Goal: Task Accomplishment & Management: Complete application form

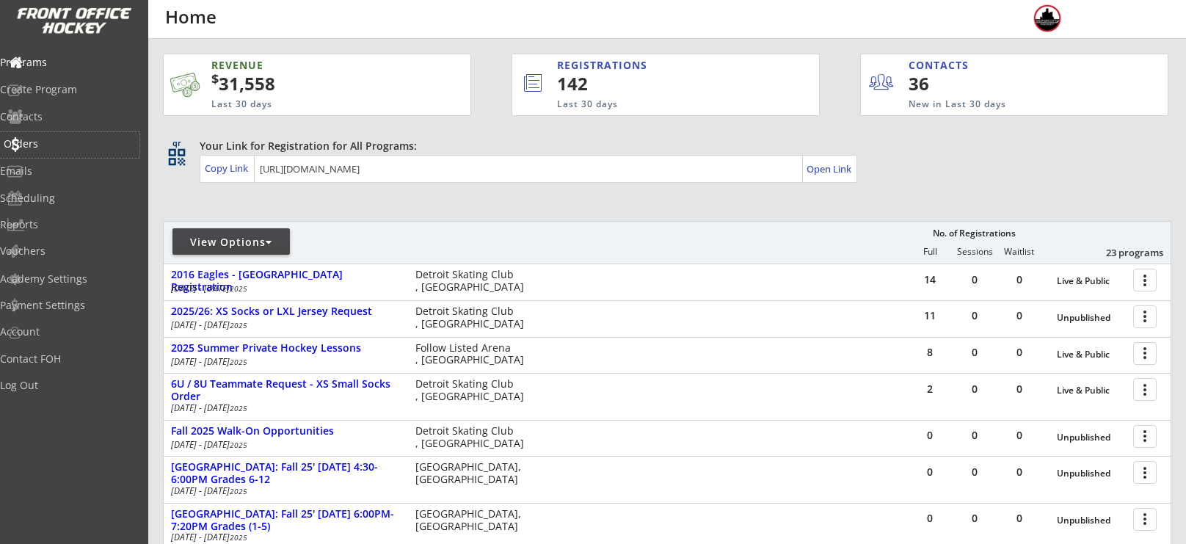
click at [73, 145] on div "Orders" at bounding box center [70, 144] width 132 height 10
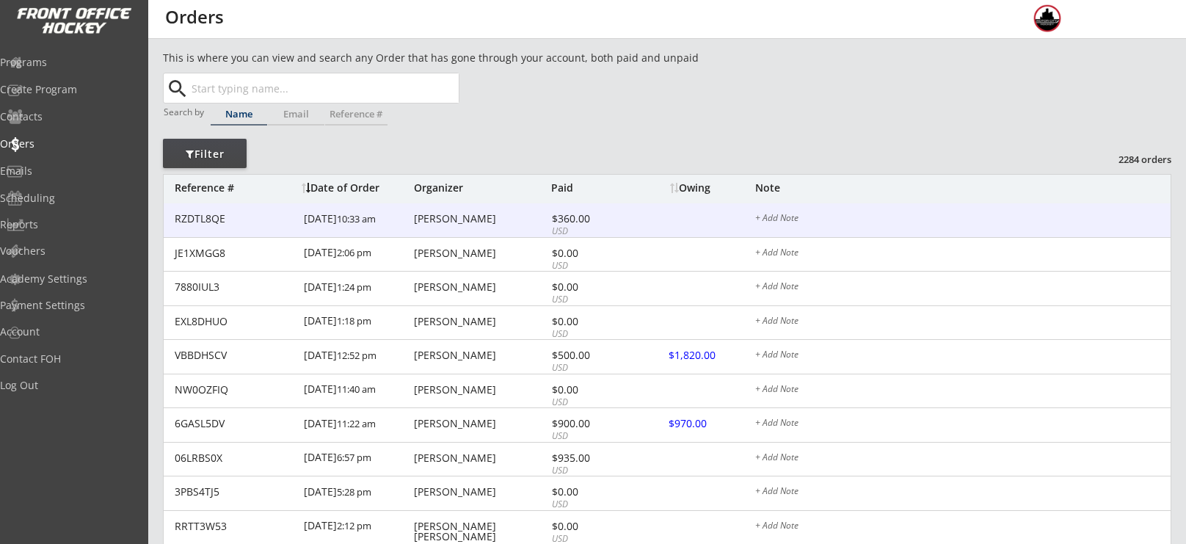
click at [558, 220] on div "$360.00" at bounding box center [591, 219] width 79 height 10
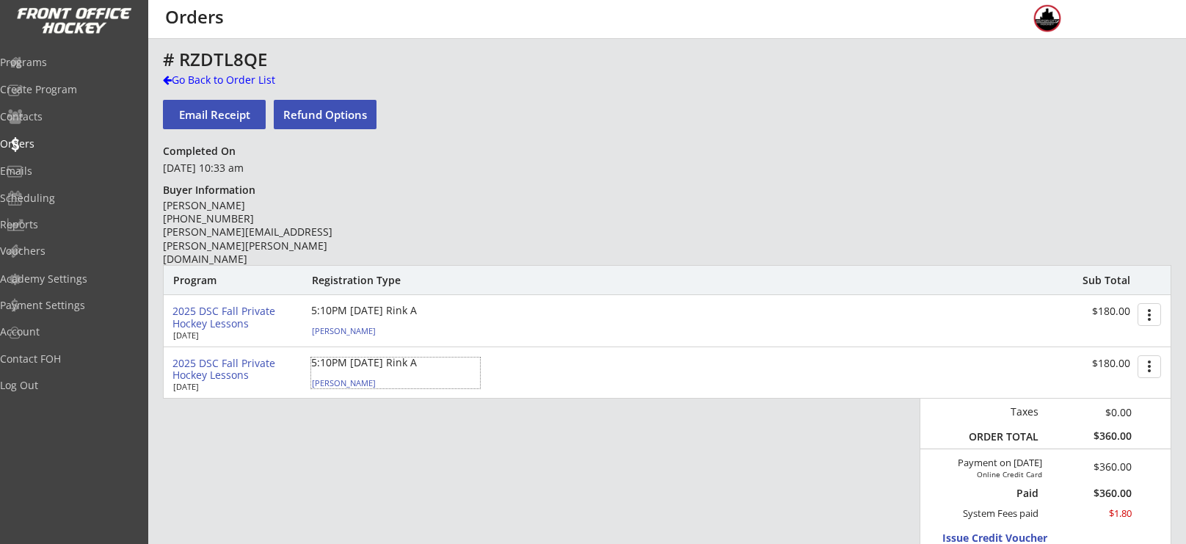
click at [349, 381] on div "[PERSON_NAME]" at bounding box center [394, 383] width 164 height 8
select select ""Adult S""
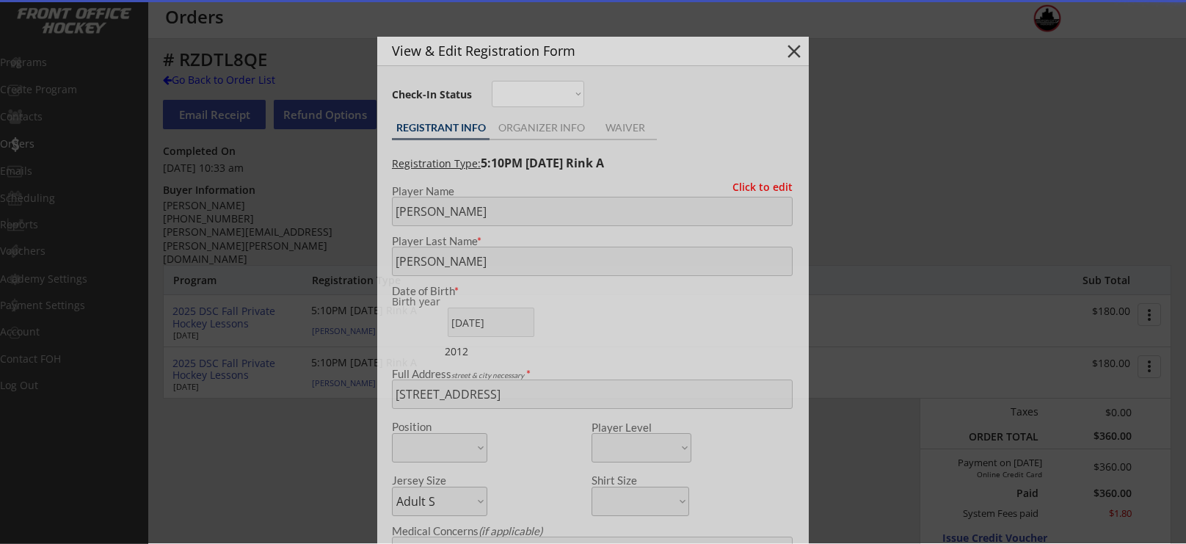
type input "2012"
type input "[PERSON_NAME]"
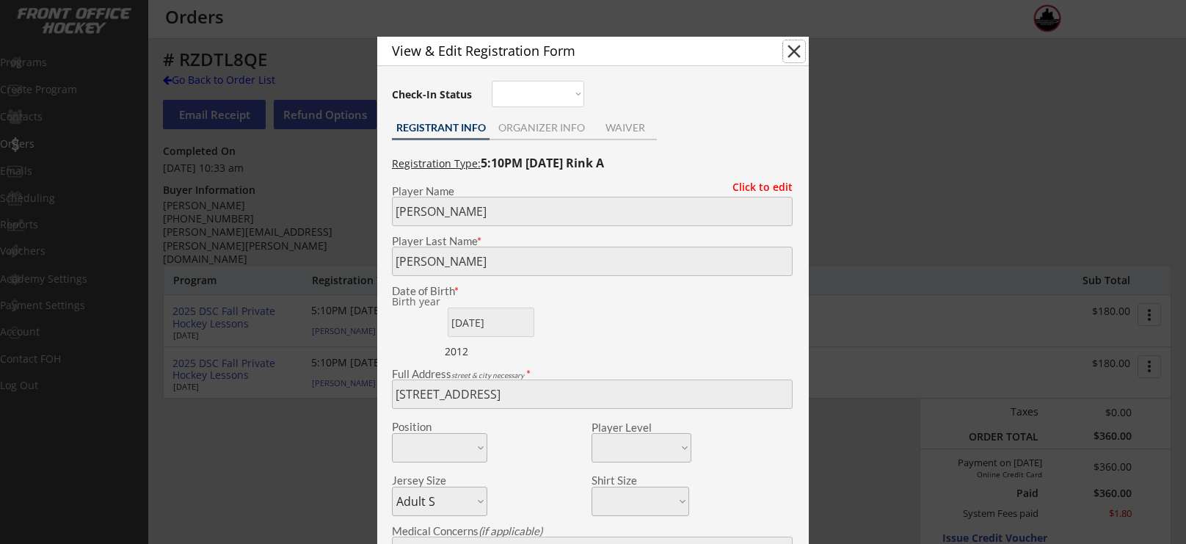
click at [796, 52] on button "close" at bounding box center [794, 51] width 22 height 22
select select ""PLACEHOLDER_1427118222253""
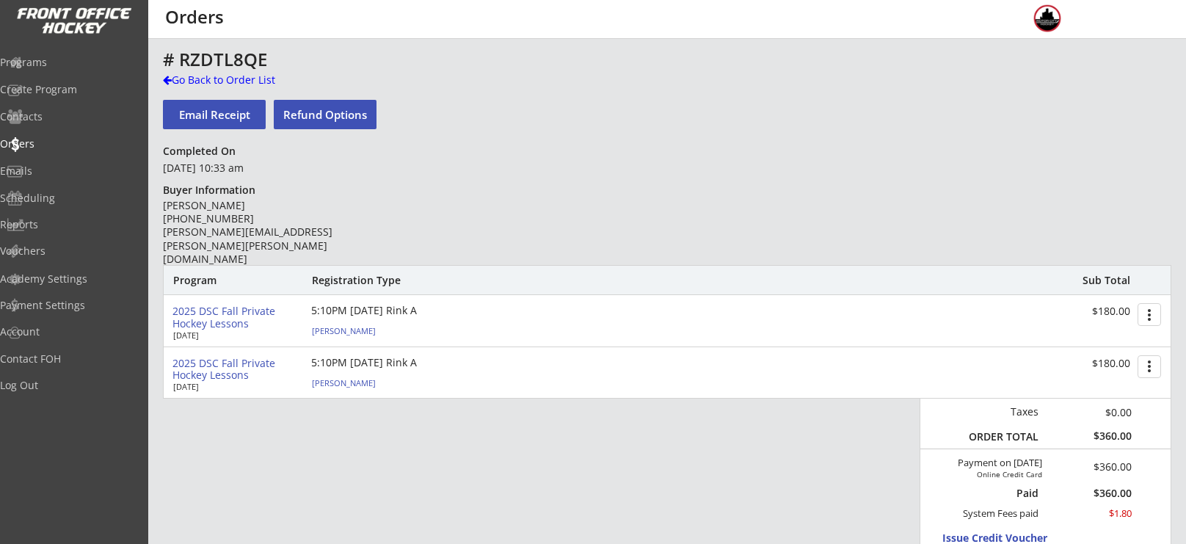
click at [354, 332] on div "[PERSON_NAME]" at bounding box center [394, 331] width 164 height 8
type input "[PERSON_NAME]"
type input "[DATE]"
type input "[STREET_ADDRESS]"
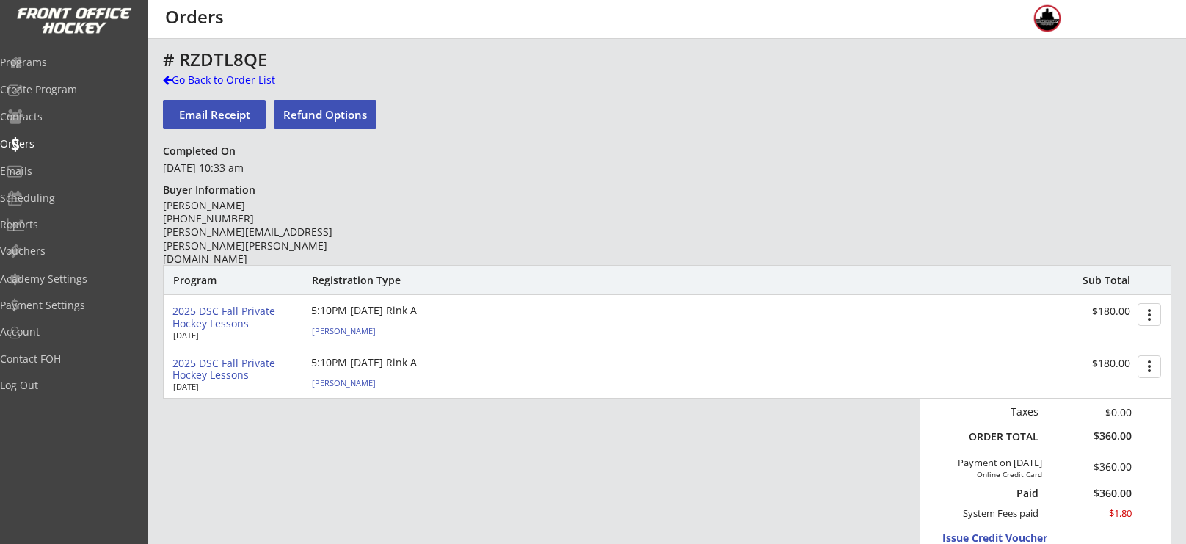
select select ""Adult S""
type input "[PERSON_NAME]"
type input "[PHONE_NUMBER]"
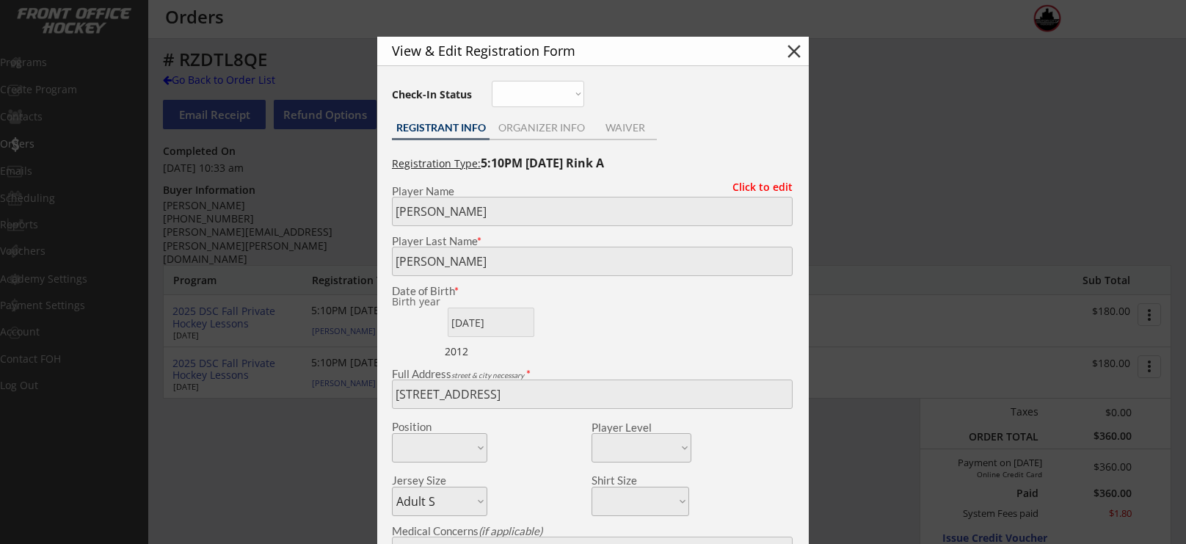
type input "2012"
type input "Honeybaked"
click at [791, 54] on button "close" at bounding box center [794, 51] width 22 height 22
select select ""PLACEHOLDER_1427118222253""
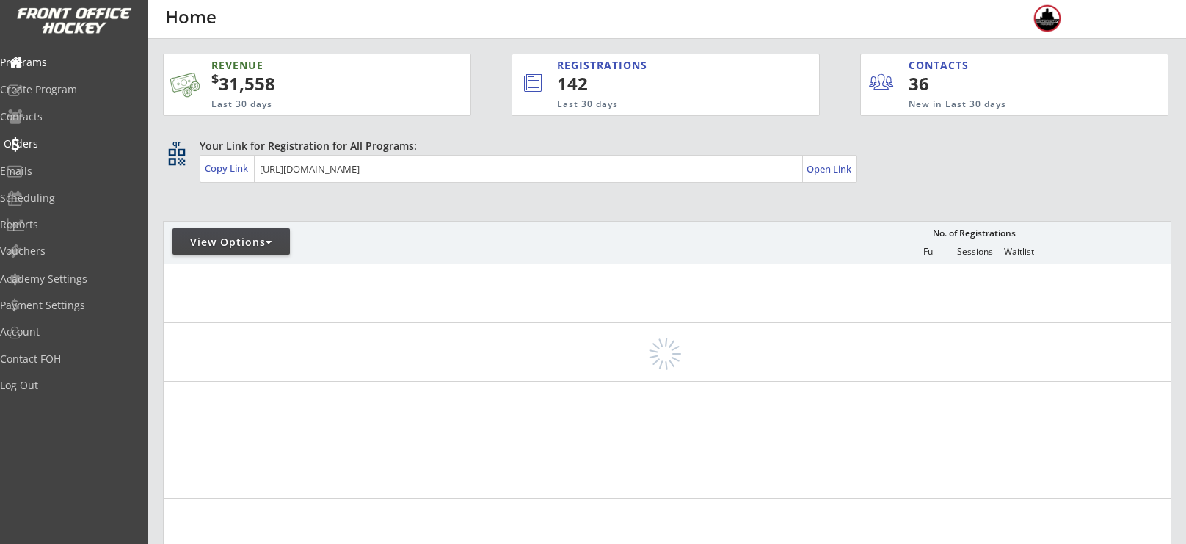
click at [57, 144] on div "Orders" at bounding box center [70, 144] width 132 height 10
